Goal: Information Seeking & Learning: Check status

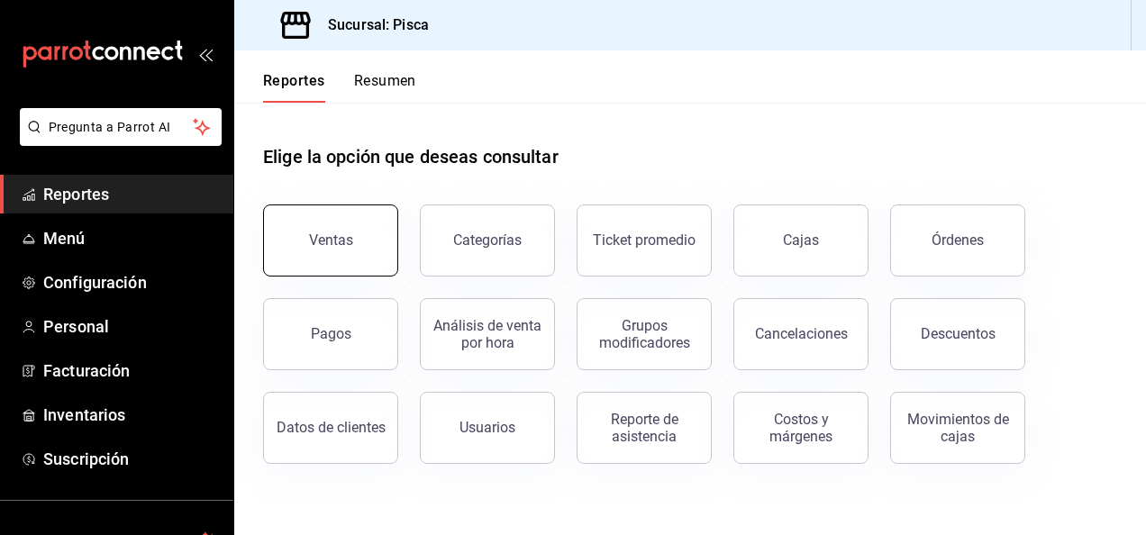
click at [364, 232] on button "Ventas" at bounding box center [330, 241] width 135 height 72
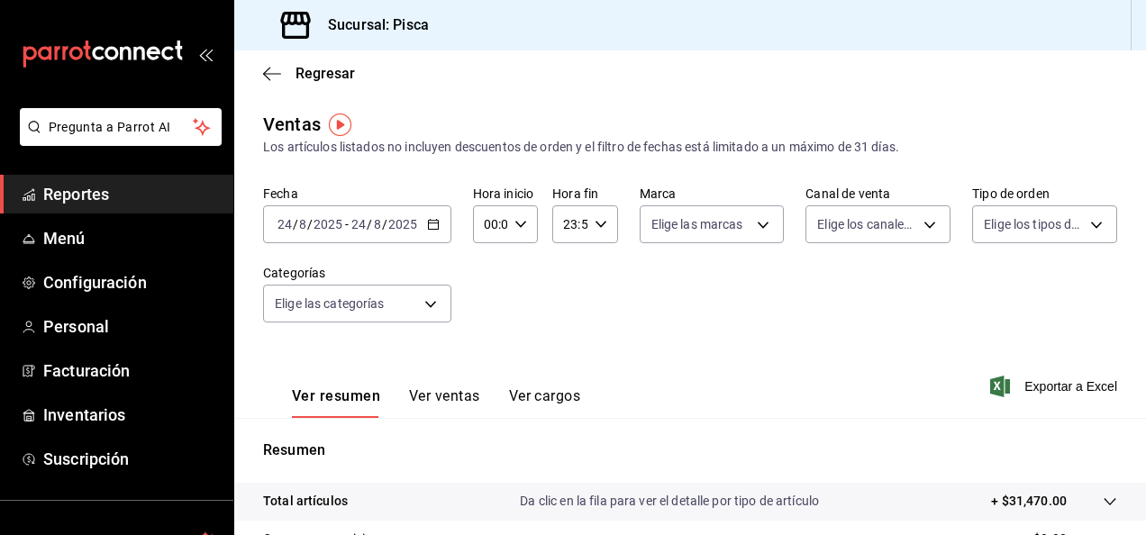
click at [428, 225] on \(Stroke\) "button" at bounding box center [433, 225] width 11 height 10
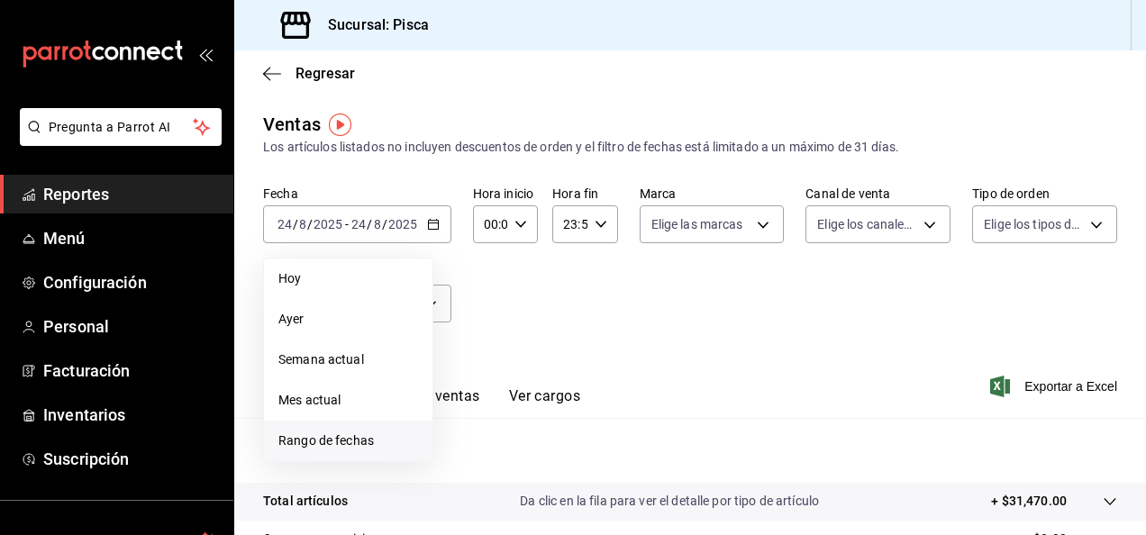
click at [358, 438] on span "Rango de fechas" at bounding box center [348, 441] width 140 height 19
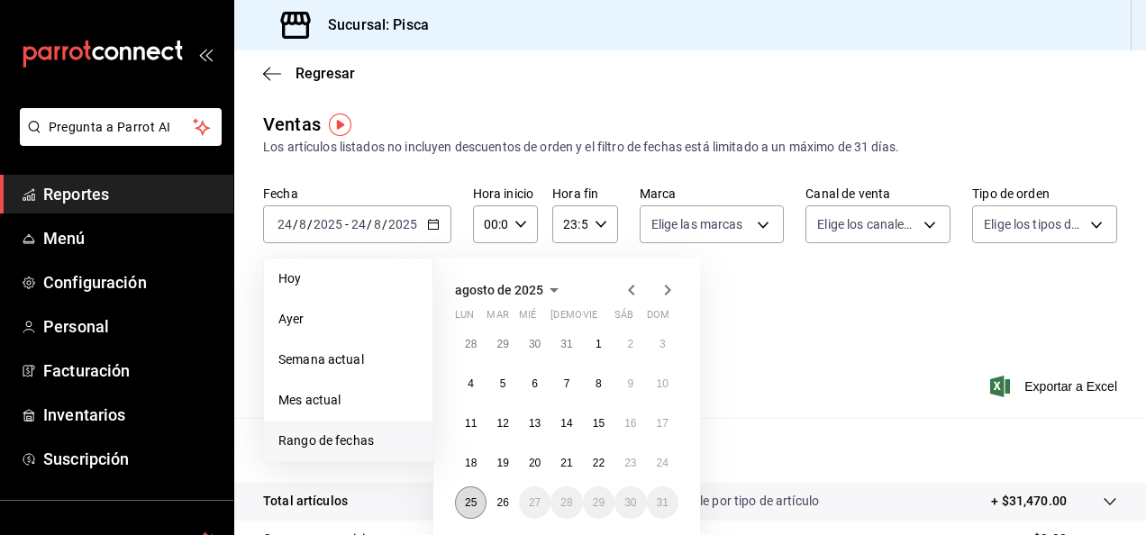
click at [468, 502] on abbr "25" at bounding box center [471, 503] width 12 height 13
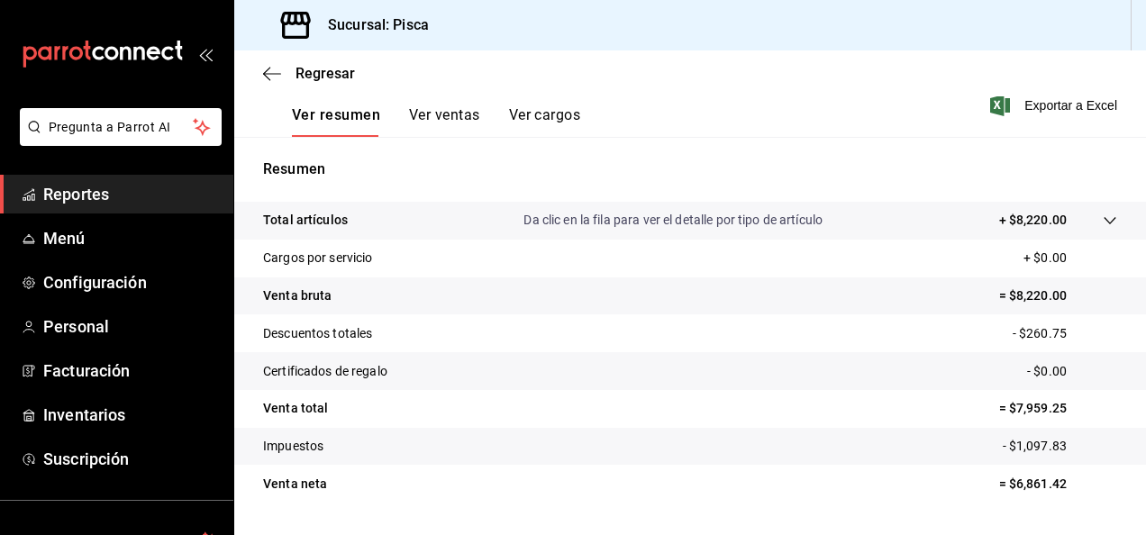
scroll to position [328, 0]
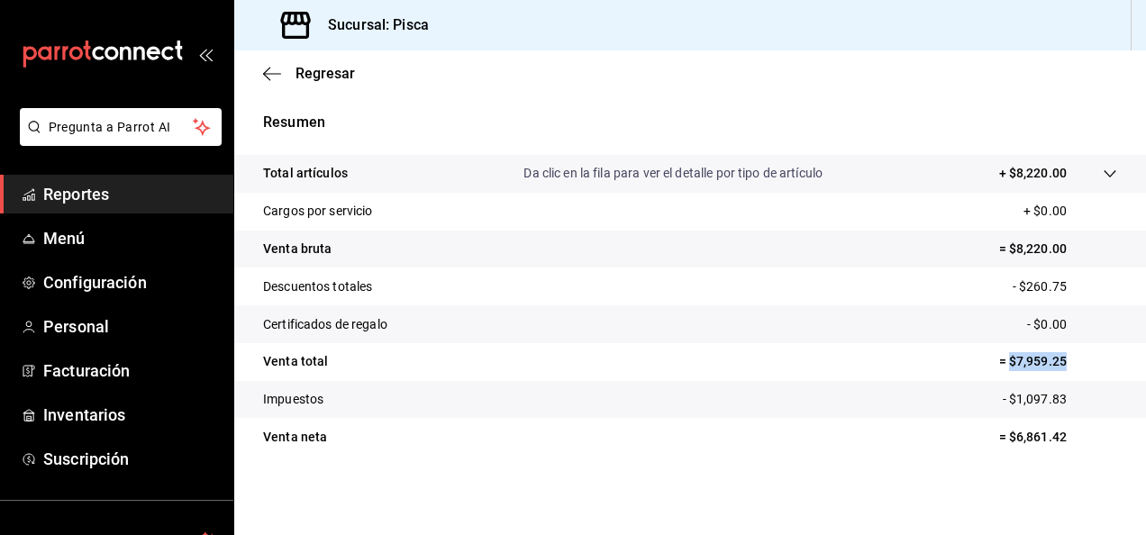
drag, startPoint x: 997, startPoint y: 362, endPoint x: 1066, endPoint y: 362, distance: 69.4
click at [1066, 362] on p "= $7,959.25" at bounding box center [1059, 361] width 118 height 19
copy p "$7,959.25"
